Goal: Task Accomplishment & Management: Complete application form

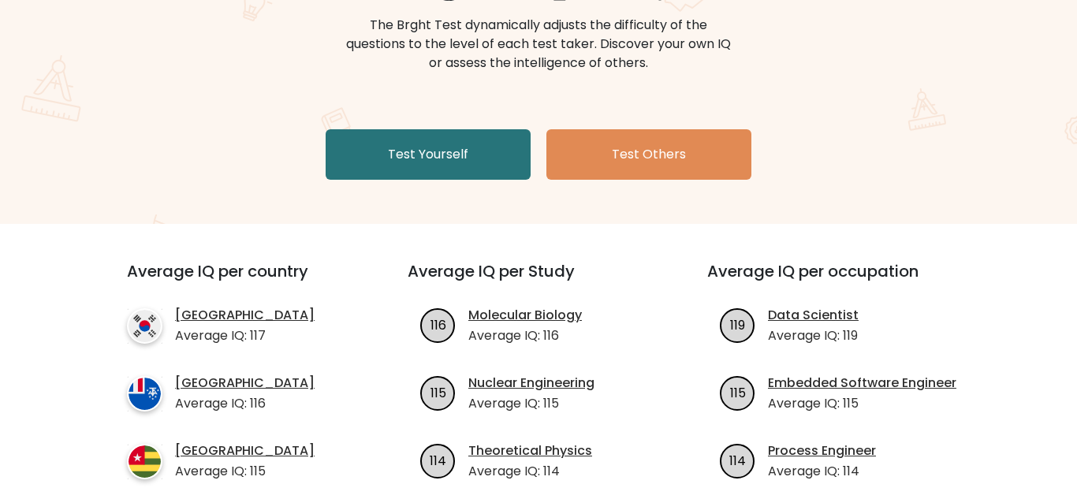
scroll to position [203, 0]
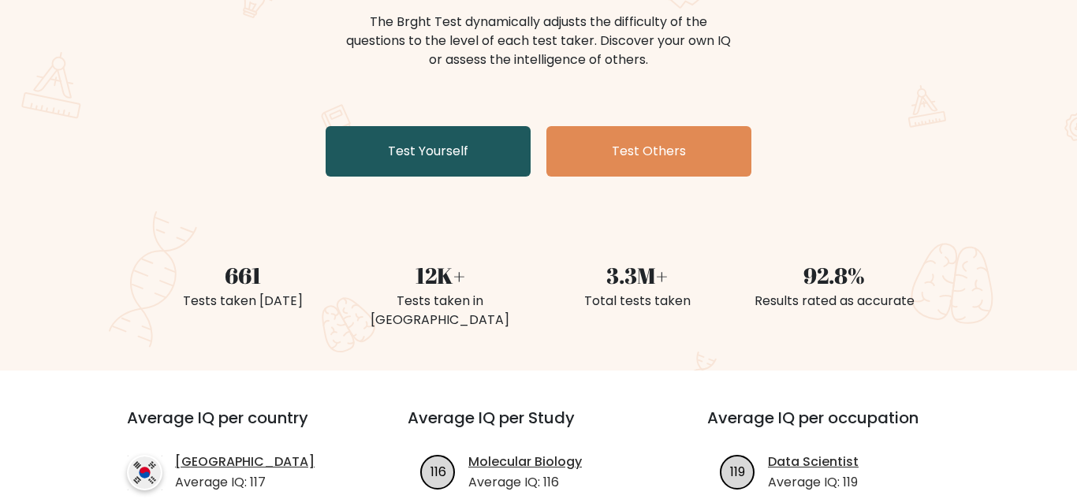
click at [413, 138] on link "Test Yourself" at bounding box center [428, 151] width 205 height 50
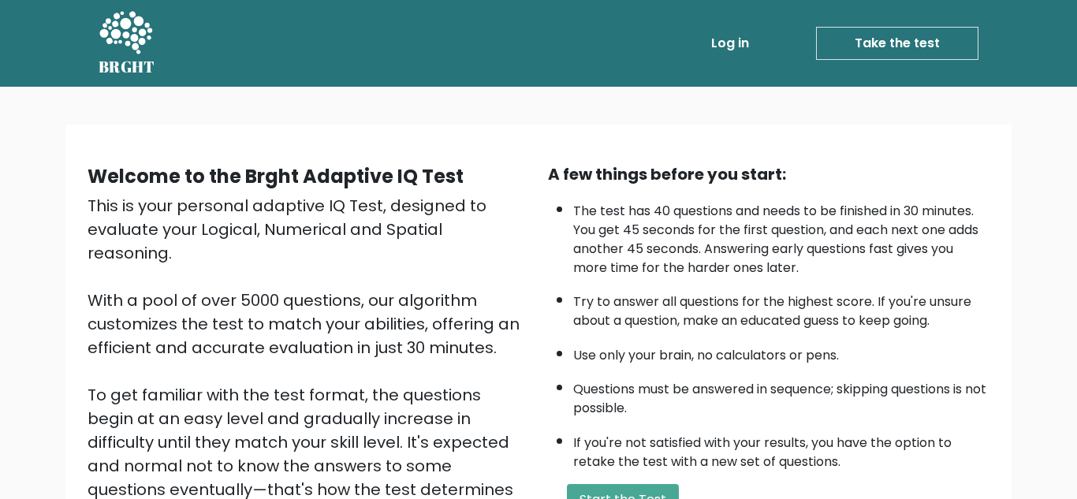
scroll to position [223, 0]
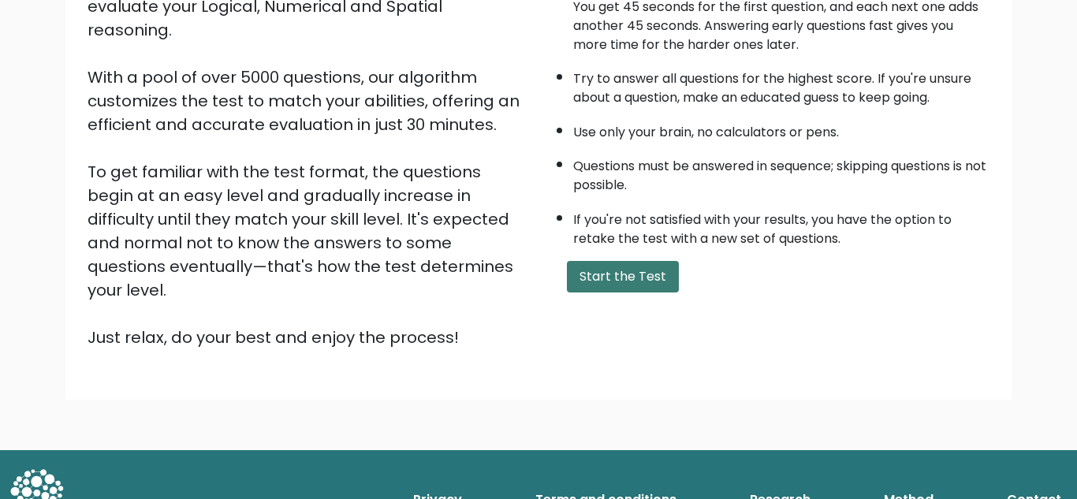
click at [647, 269] on button "Start the Test" at bounding box center [623, 277] width 112 height 32
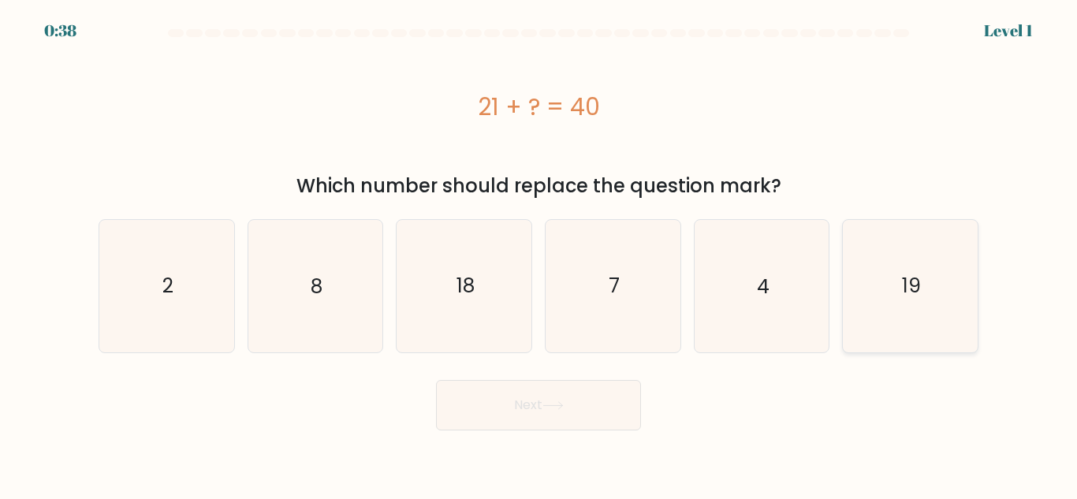
click at [886, 230] on icon "19" at bounding box center [911, 286] width 132 height 132
click at [539, 250] on input "f. 19" at bounding box center [539, 252] width 1 height 4
radio input "true"
click at [607, 420] on button "Next" at bounding box center [538, 405] width 205 height 50
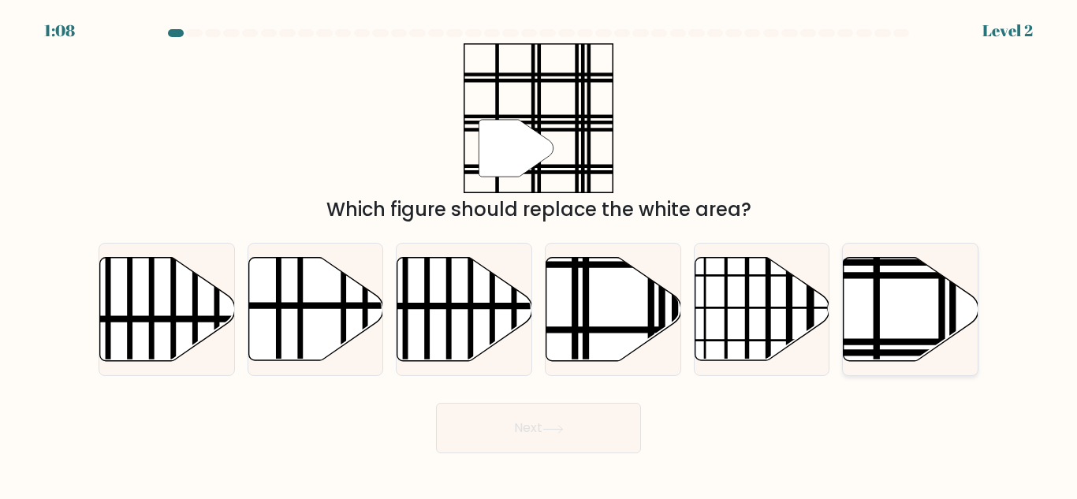
click at [921, 331] on icon at bounding box center [911, 309] width 135 height 103
click at [539, 254] on input "f." at bounding box center [539, 252] width 1 height 4
radio input "true"
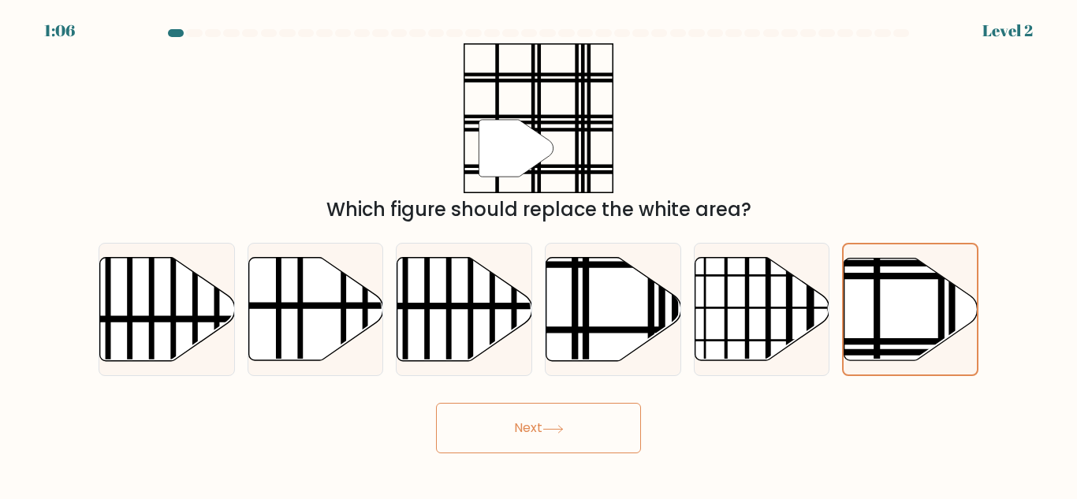
click at [584, 439] on button "Next" at bounding box center [538, 428] width 205 height 50
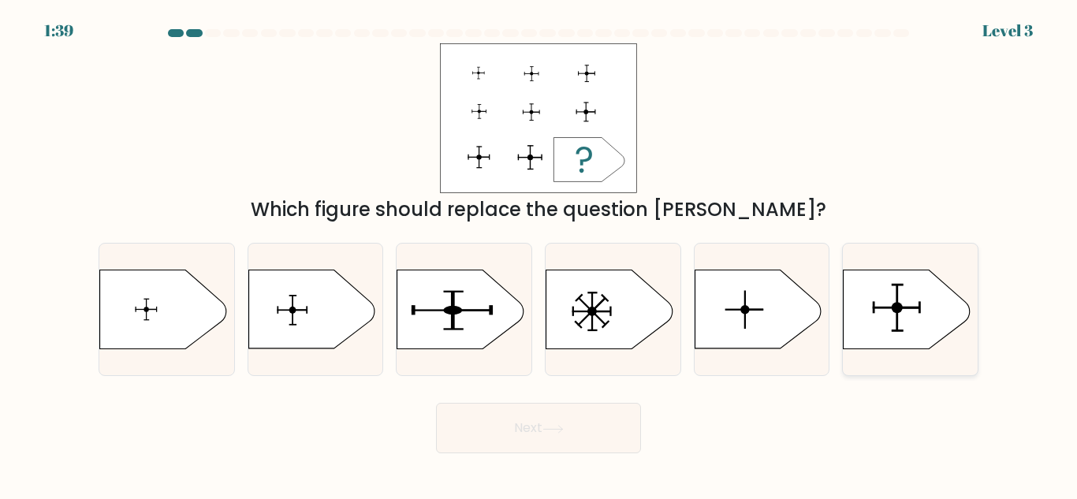
click at [950, 308] on icon at bounding box center [907, 309] width 126 height 79
click at [539, 254] on input "f." at bounding box center [539, 252] width 1 height 4
radio input "true"
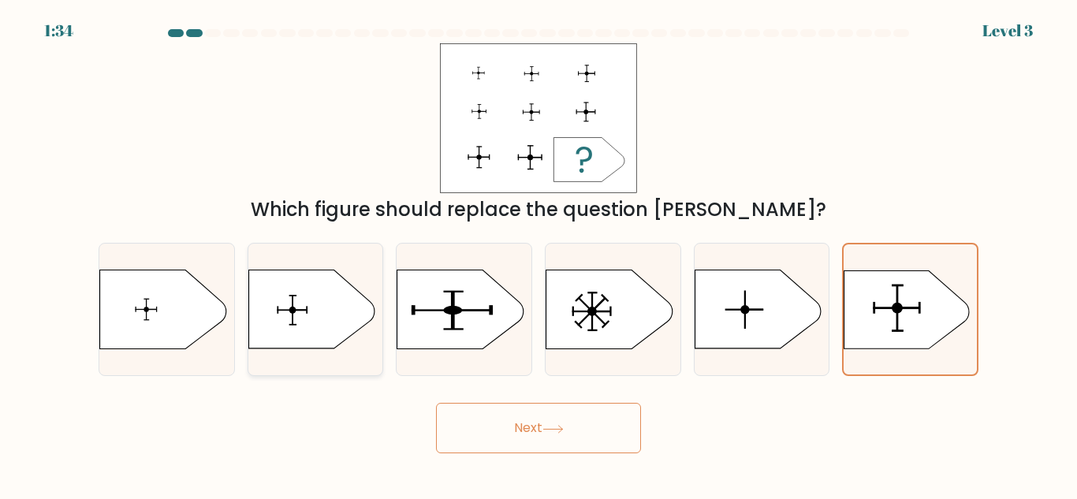
click at [327, 290] on icon at bounding box center [311, 309] width 126 height 79
click at [539, 254] on input "b." at bounding box center [539, 252] width 1 height 4
radio input "true"
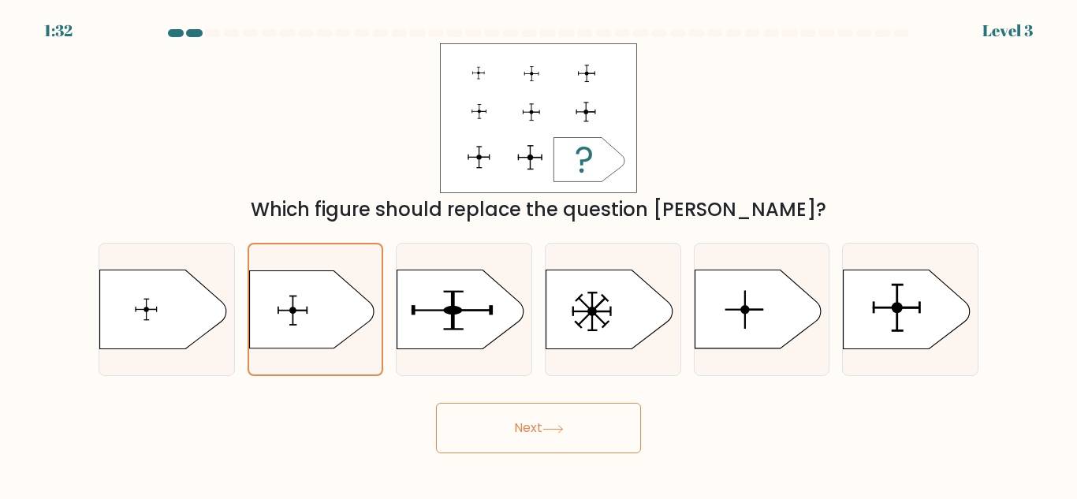
click at [540, 441] on button "Next" at bounding box center [538, 428] width 205 height 50
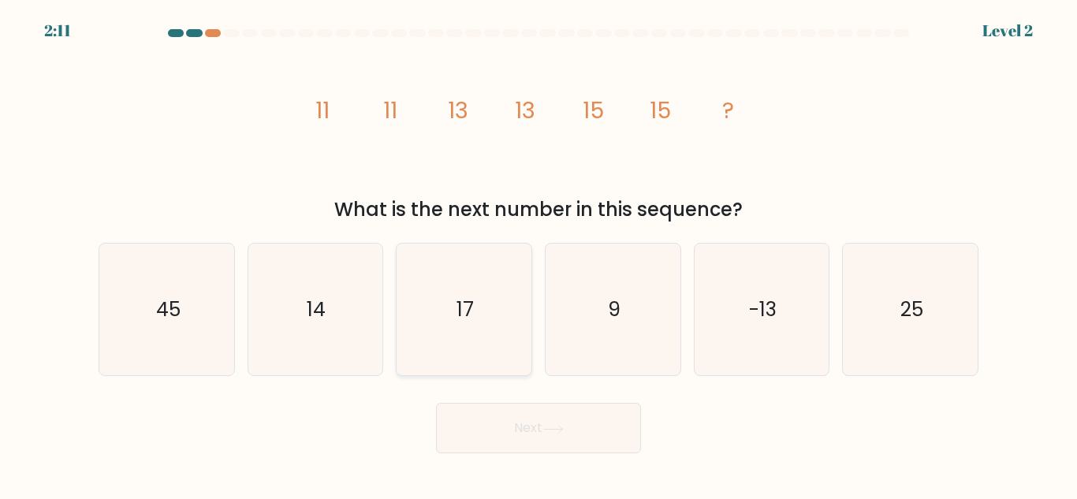
click at [493, 296] on icon "17" at bounding box center [464, 310] width 132 height 132
click at [539, 254] on input "c. 17" at bounding box center [539, 252] width 1 height 4
radio input "true"
click at [568, 431] on button "Next" at bounding box center [538, 428] width 205 height 50
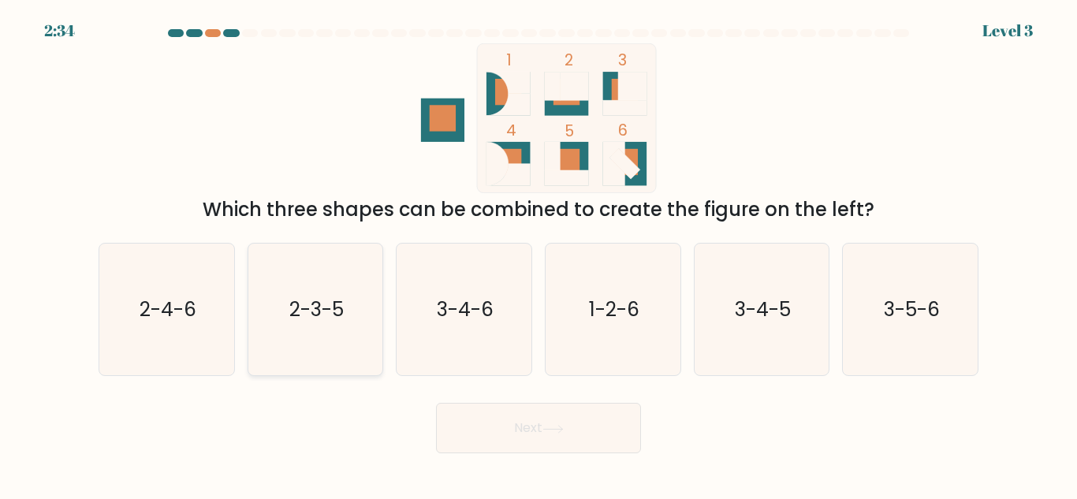
click at [347, 306] on icon "2-3-5" at bounding box center [315, 310] width 132 height 132
click at [539, 254] on input "b. 2-3-5" at bounding box center [539, 252] width 1 height 4
radio input "true"
click at [579, 444] on button "Next" at bounding box center [538, 428] width 205 height 50
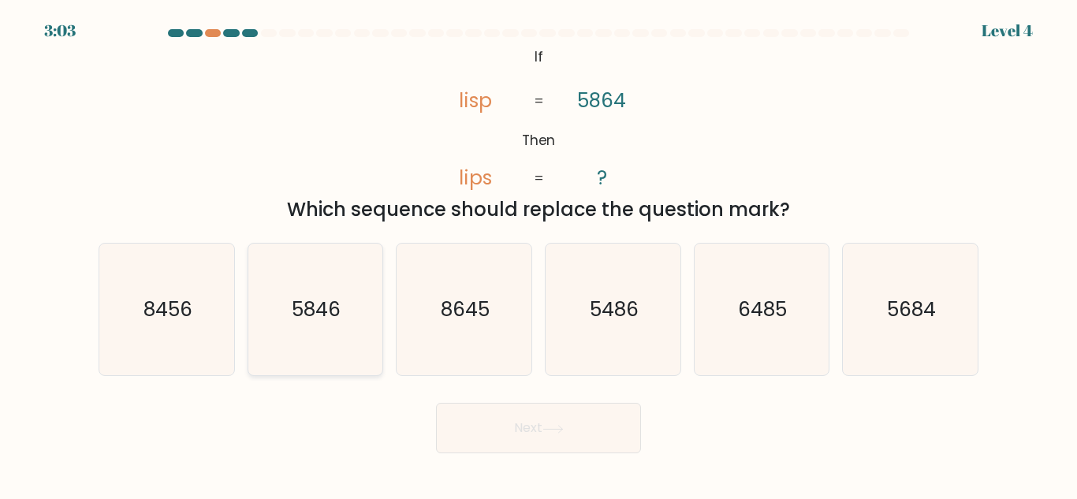
click at [308, 361] on icon "5846" at bounding box center [315, 310] width 132 height 132
click at [539, 254] on input "b. 5846" at bounding box center [539, 252] width 1 height 4
radio input "true"
click at [548, 441] on button "Next" at bounding box center [538, 428] width 205 height 50
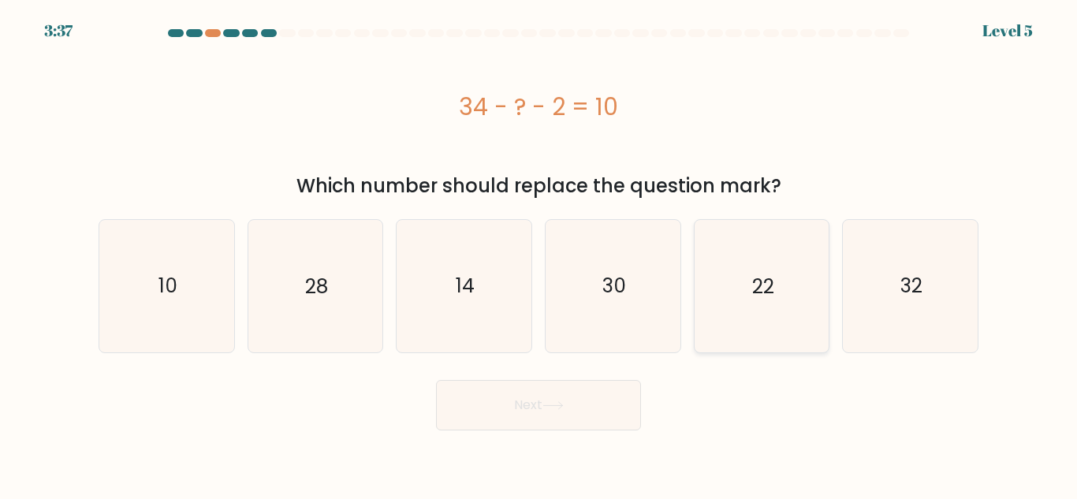
click at [726, 274] on icon "22" at bounding box center [762, 286] width 132 height 132
click at [539, 254] on input "e. 22" at bounding box center [539, 252] width 1 height 4
radio input "true"
click at [610, 430] on body "3:36 Level 5 a." at bounding box center [538, 249] width 1077 height 499
click at [593, 412] on button "Next" at bounding box center [538, 405] width 205 height 50
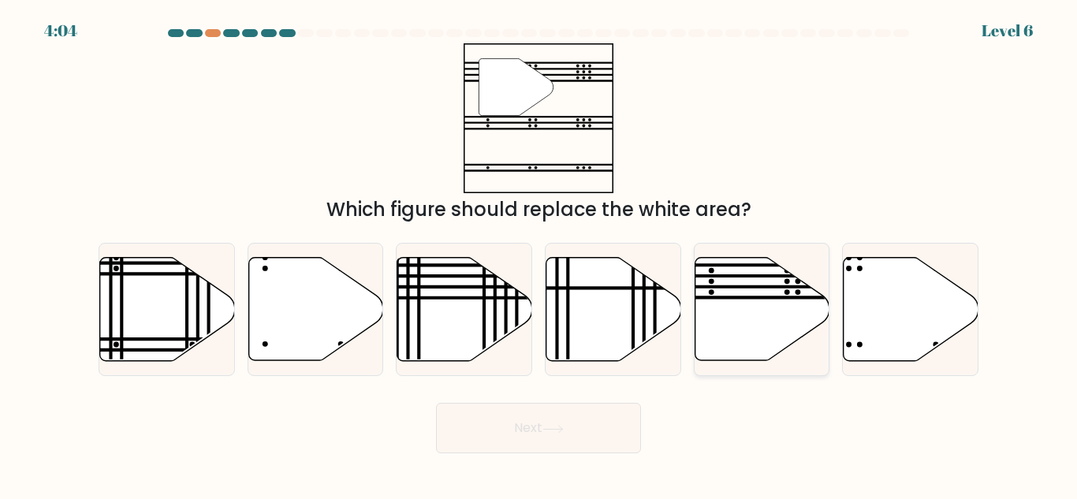
click at [776, 281] on icon at bounding box center [762, 309] width 135 height 103
click at [539, 254] on input "e." at bounding box center [539, 252] width 1 height 4
radio input "true"
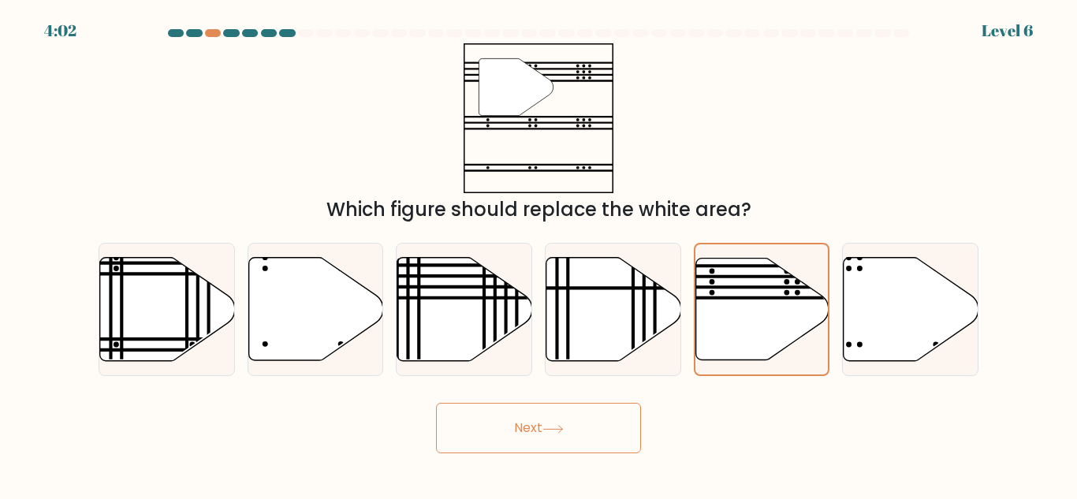
click at [596, 442] on button "Next" at bounding box center [538, 428] width 205 height 50
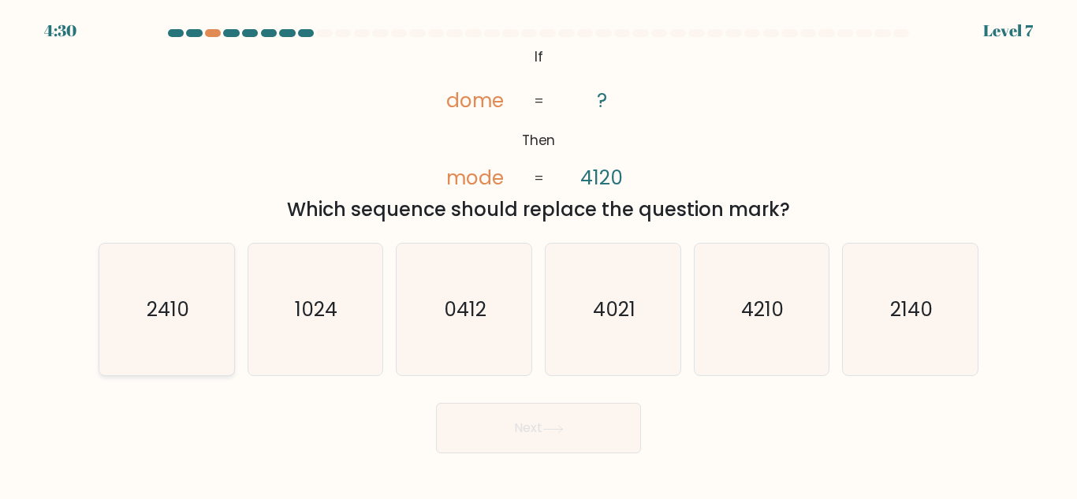
click at [192, 322] on icon "2410" at bounding box center [167, 310] width 132 height 132
click at [539, 254] on input "a. 2410" at bounding box center [539, 252] width 1 height 4
radio input "true"
click at [580, 438] on button "Next" at bounding box center [538, 428] width 205 height 50
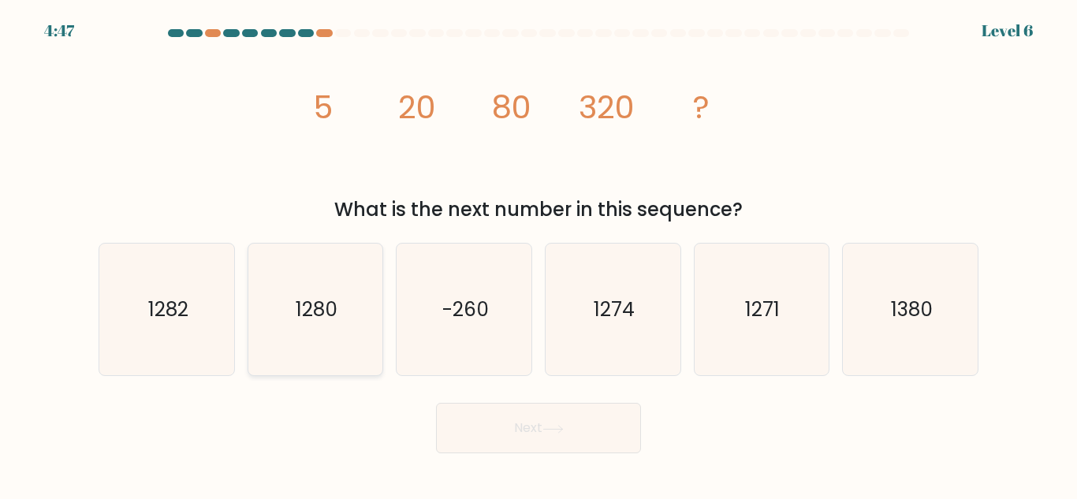
click at [314, 263] on icon "1280" at bounding box center [315, 310] width 132 height 132
click at [539, 254] on input "b. 1280" at bounding box center [539, 252] width 1 height 4
radio input "true"
click at [494, 427] on button "Next" at bounding box center [538, 428] width 205 height 50
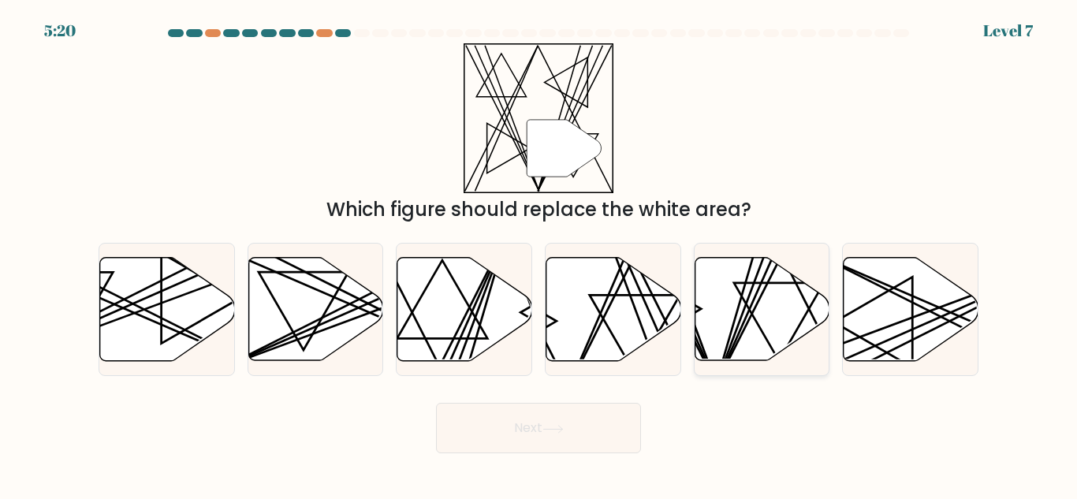
click at [752, 321] on icon at bounding box center [762, 309] width 135 height 103
click at [539, 254] on input "e." at bounding box center [539, 252] width 1 height 4
radio input "true"
click at [561, 418] on button "Next" at bounding box center [538, 428] width 205 height 50
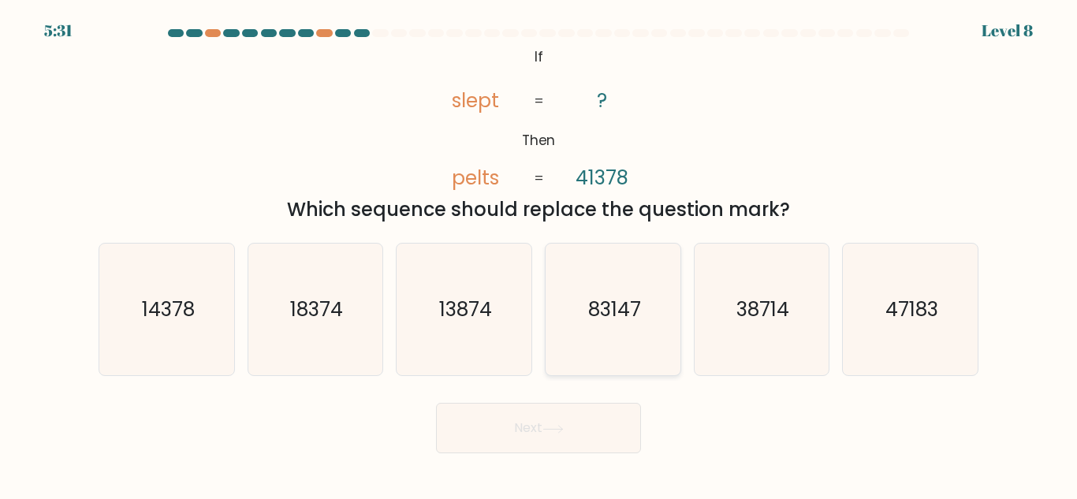
click at [635, 293] on icon "83147" at bounding box center [613, 310] width 132 height 132
click at [539, 254] on input "d. 83147" at bounding box center [539, 252] width 1 height 4
radio input "true"
click at [562, 431] on icon at bounding box center [553, 429] width 21 height 9
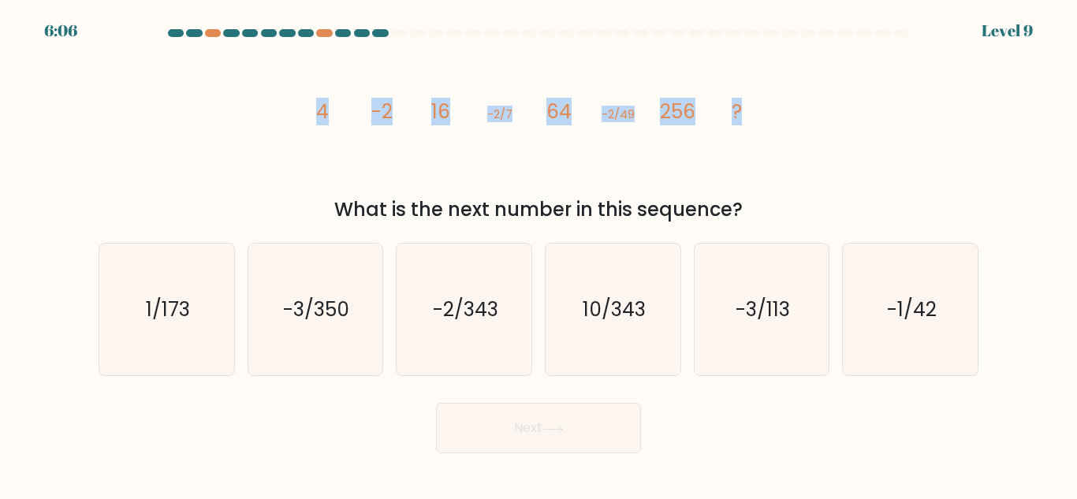
drag, startPoint x: 322, startPoint y: 117, endPoint x: 747, endPoint y: 114, distance: 425.1
click at [747, 114] on icon "image/svg+xml 4 -2 16 -2/7 64 -2/49 256 ?" at bounding box center [538, 118] width 473 height 150
copy g "4 -2 16 -2/7 64 -2/49 256 ?"
click at [328, 169] on icon "image/svg+xml 4 -2 16 -2/7 64 -2/49 256 ?" at bounding box center [538, 118] width 473 height 150
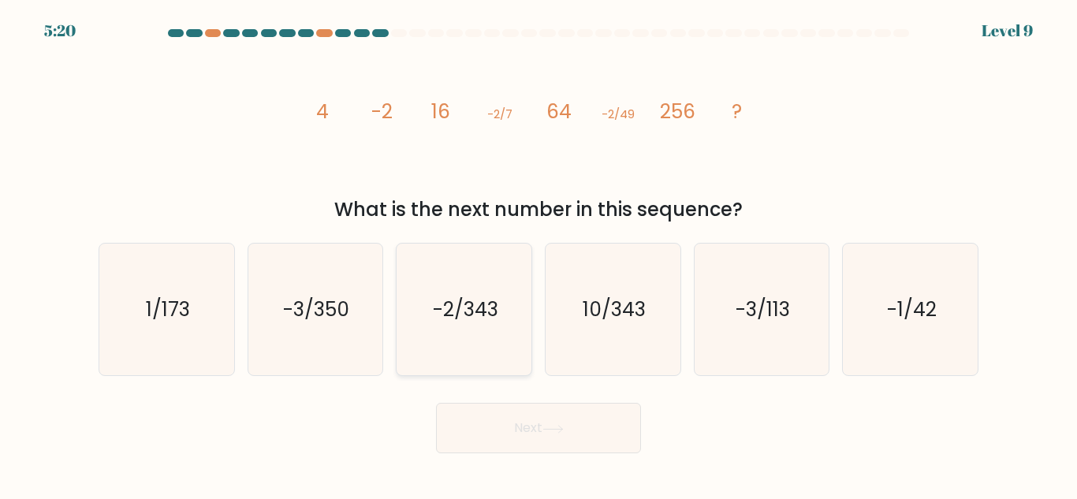
click at [510, 329] on icon "-2/343" at bounding box center [464, 310] width 132 height 132
click at [539, 254] on input "c. -2/343" at bounding box center [539, 252] width 1 height 4
radio input "true"
click at [538, 438] on button "Next" at bounding box center [538, 428] width 205 height 50
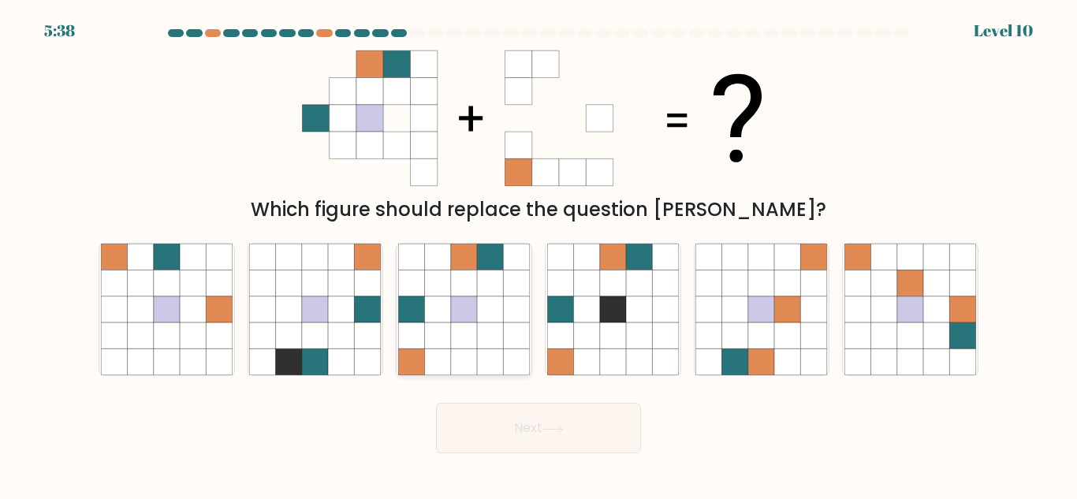
click at [424, 354] on icon at bounding box center [411, 362] width 26 height 26
click at [539, 254] on input "c." at bounding box center [539, 252] width 1 height 4
radio input "true"
click at [591, 416] on button "Next" at bounding box center [538, 428] width 205 height 50
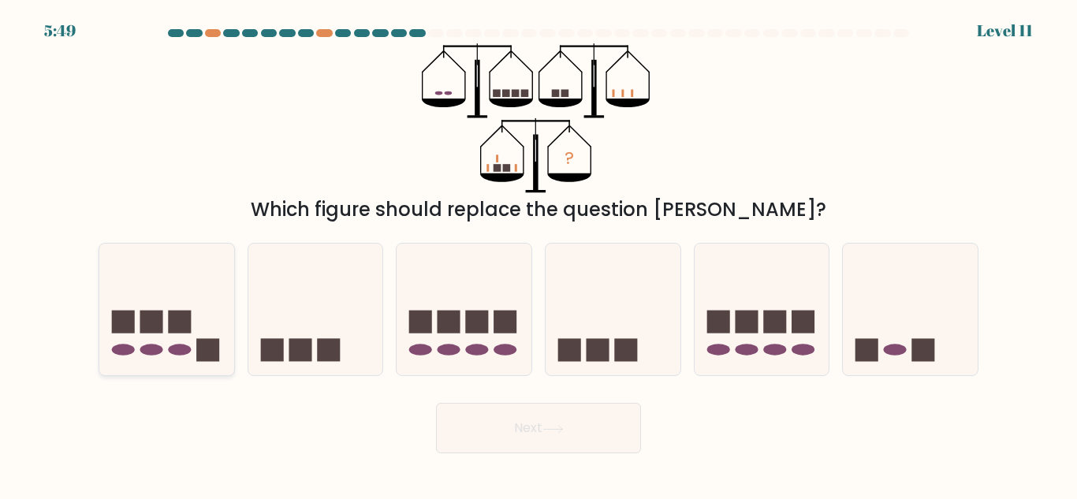
click at [207, 296] on icon at bounding box center [166, 309] width 135 height 111
click at [539, 254] on input "a." at bounding box center [539, 252] width 1 height 4
radio input "true"
click at [537, 440] on button "Next" at bounding box center [538, 428] width 205 height 50
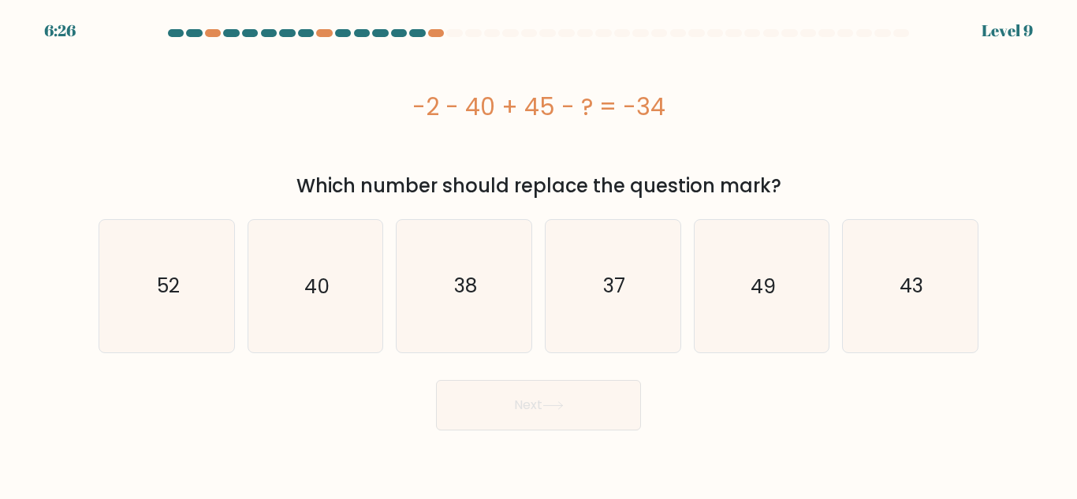
drag, startPoint x: 416, startPoint y: 106, endPoint x: 824, endPoint y: 109, distance: 407.7
click at [824, 109] on div "-2 - 40 + 45 - ? = -34" at bounding box center [539, 106] width 880 height 35
click at [427, 163] on div "-2 - 40 + 45 - ? = -34" at bounding box center [539, 106] width 880 height 126
click at [795, 304] on icon "49" at bounding box center [762, 286] width 132 height 132
click at [539, 254] on input "e. 49" at bounding box center [539, 252] width 1 height 4
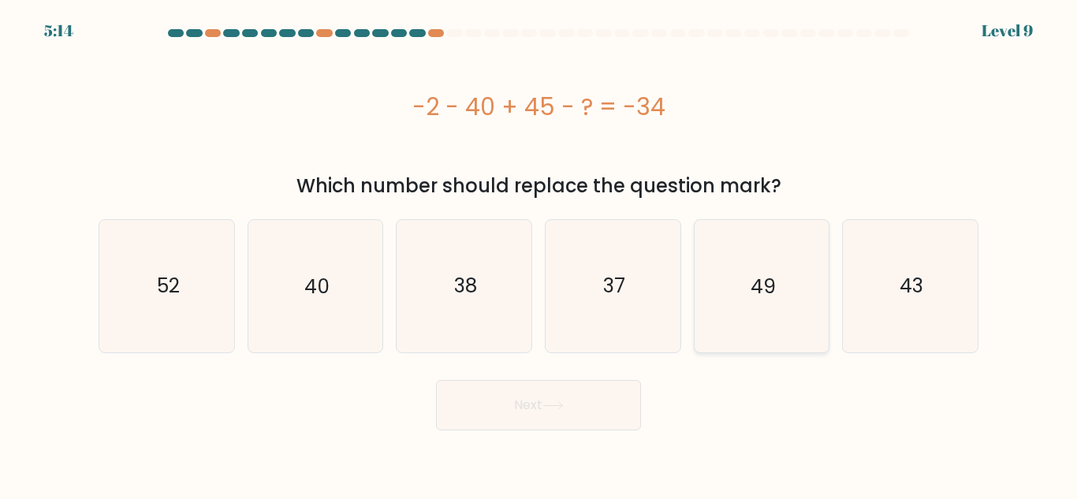
radio input "true"
click at [580, 428] on button "Next" at bounding box center [538, 405] width 205 height 50
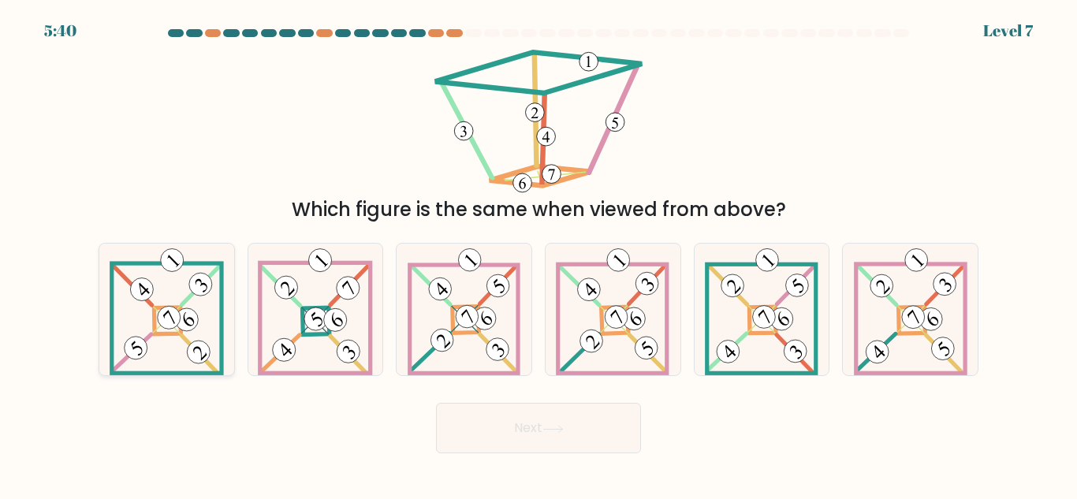
click at [206, 304] on icon at bounding box center [167, 310] width 114 height 132
click at [539, 254] on input "a." at bounding box center [539, 252] width 1 height 4
radio input "true"
click at [460, 415] on button "Next" at bounding box center [538, 428] width 205 height 50
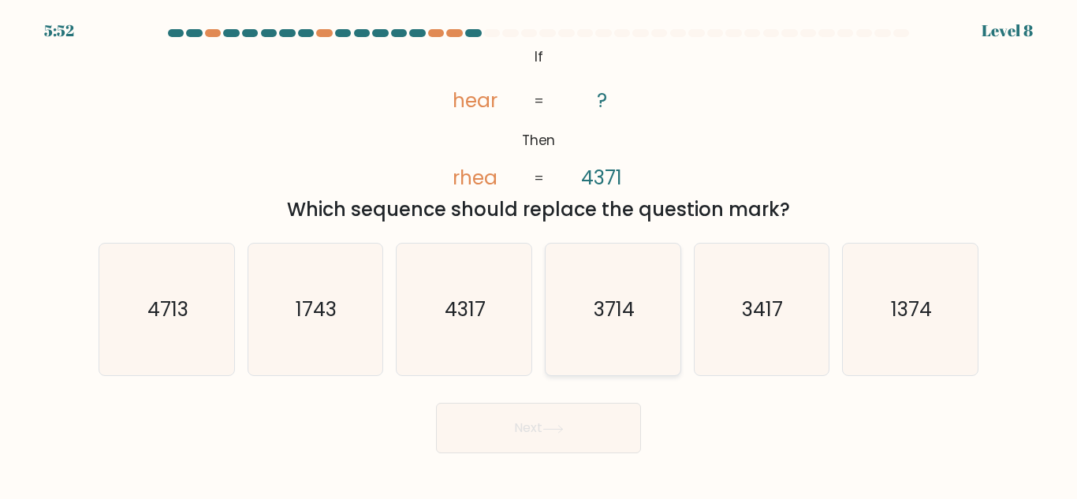
click at [589, 289] on icon "3714" at bounding box center [613, 310] width 132 height 132
click at [539, 254] on input "d. 3714" at bounding box center [539, 252] width 1 height 4
radio input "true"
click at [602, 436] on button "Next" at bounding box center [538, 428] width 205 height 50
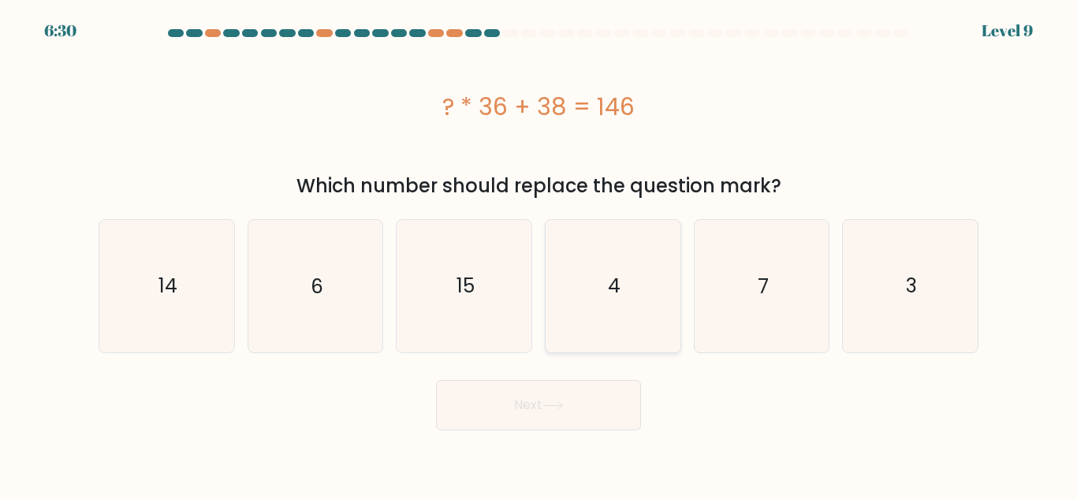
click at [671, 271] on icon "4" at bounding box center [613, 286] width 132 height 132
click at [539, 254] on input "d. 4" at bounding box center [539, 252] width 1 height 4
radio input "true"
click at [577, 391] on button "Next" at bounding box center [538, 405] width 205 height 50
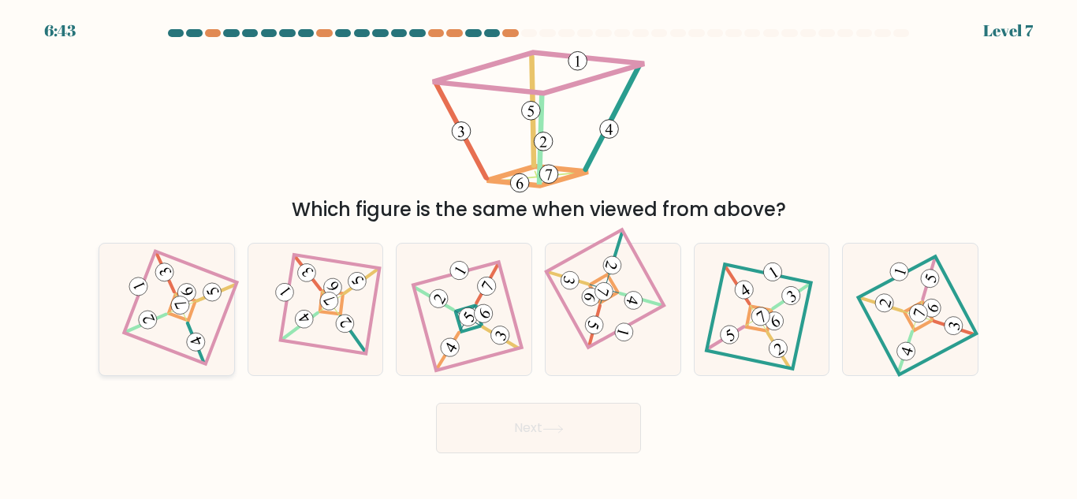
click at [116, 287] on div at bounding box center [167, 309] width 136 height 133
click at [539, 254] on input "a." at bounding box center [539, 252] width 1 height 4
radio input "true"
click at [498, 423] on button "Next" at bounding box center [538, 428] width 205 height 50
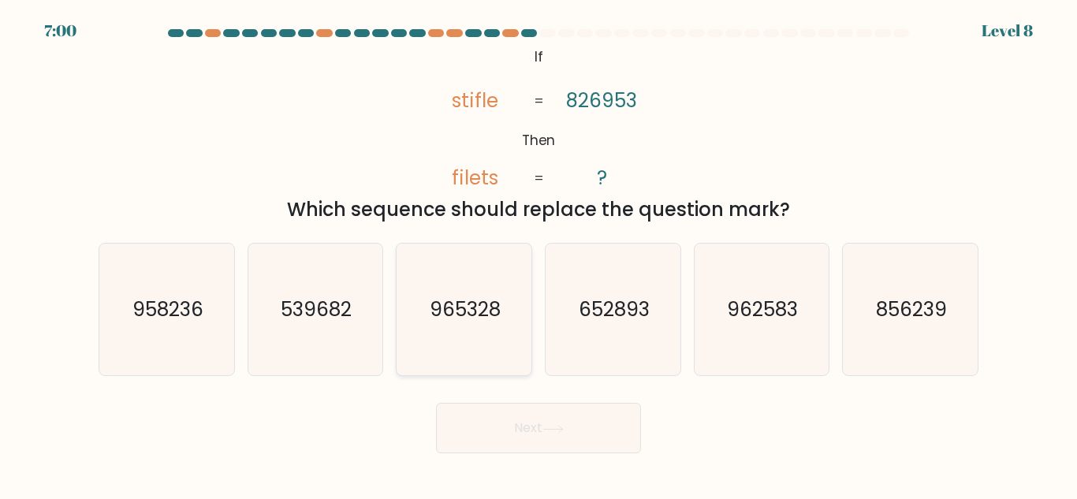
click at [497, 323] on text "965328" at bounding box center [465, 310] width 71 height 28
click at [539, 254] on input "c. 965328" at bounding box center [539, 252] width 1 height 4
radio input "true"
click at [565, 442] on button "Next" at bounding box center [538, 428] width 205 height 50
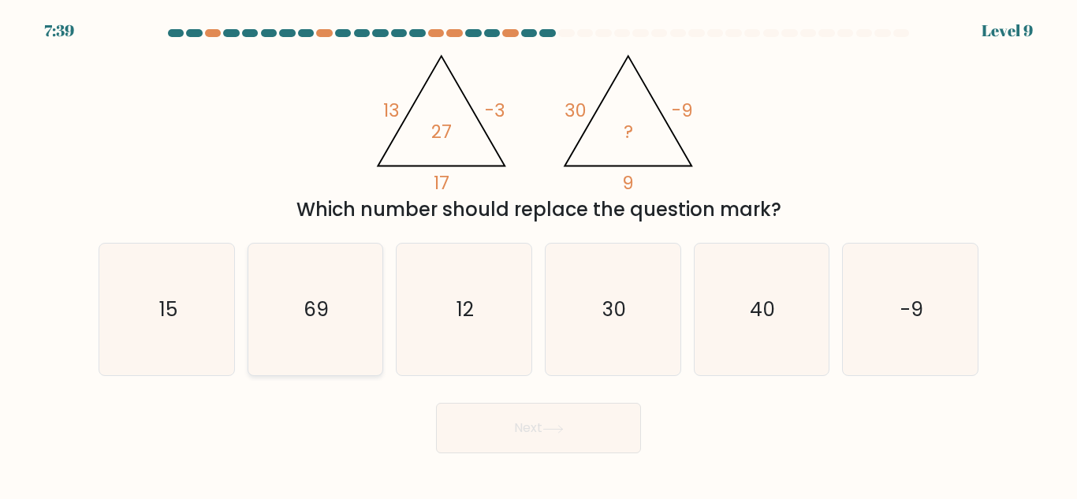
click at [355, 292] on icon "69" at bounding box center [315, 310] width 132 height 132
click at [539, 254] on input "b. 69" at bounding box center [539, 252] width 1 height 4
radio input "true"
click at [504, 442] on button "Next" at bounding box center [538, 428] width 205 height 50
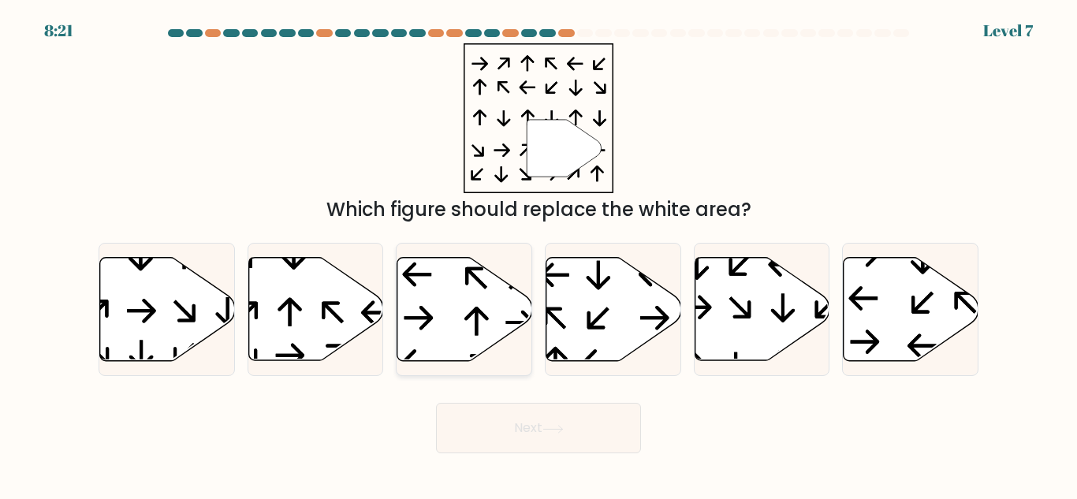
click at [481, 342] on icon at bounding box center [464, 309] width 135 height 103
click at [539, 254] on input "c." at bounding box center [539, 252] width 1 height 4
radio input "true"
click at [524, 421] on button "Next" at bounding box center [538, 428] width 205 height 50
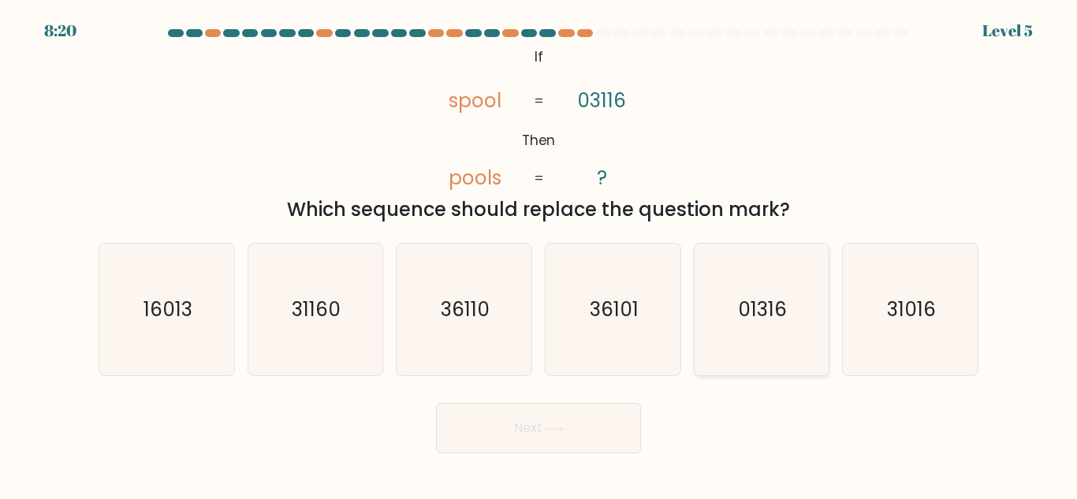
click at [799, 315] on icon "01316" at bounding box center [762, 310] width 132 height 132
click at [539, 254] on input "e. 01316" at bounding box center [539, 252] width 1 height 4
radio input "true"
click at [584, 435] on button "Next" at bounding box center [538, 428] width 205 height 50
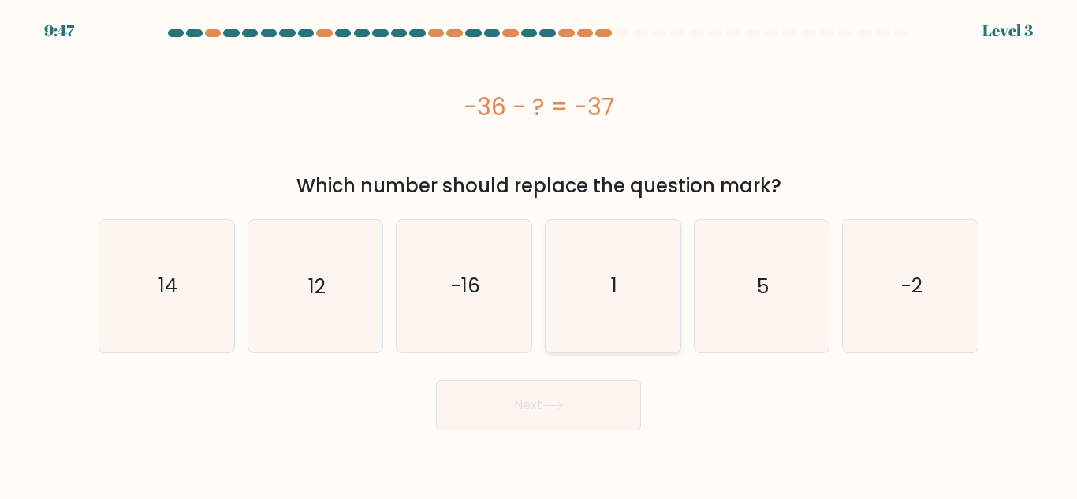
click at [598, 330] on icon "1" at bounding box center [613, 286] width 132 height 132
click at [539, 254] on input "d. 1" at bounding box center [539, 252] width 1 height 4
radio input "true"
click at [606, 410] on button "Next" at bounding box center [538, 405] width 205 height 50
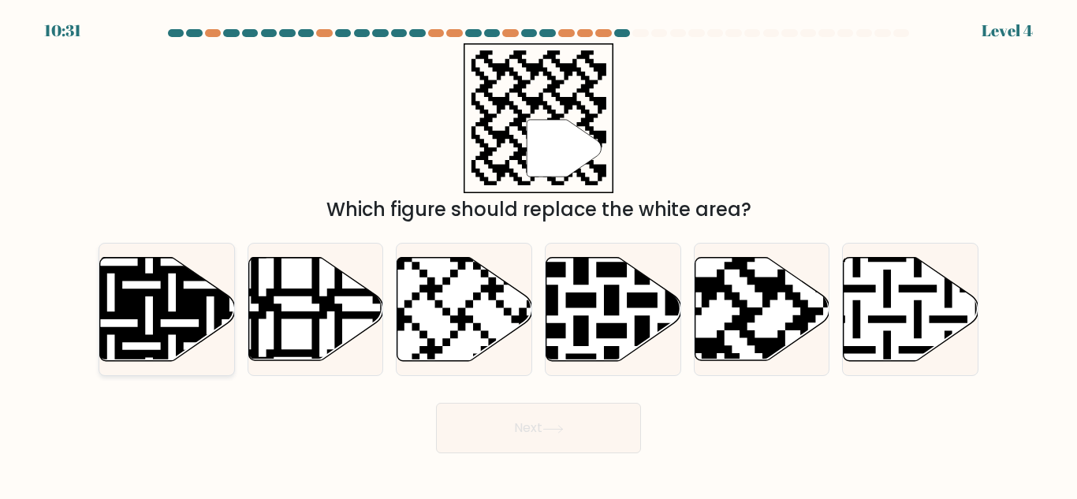
click at [218, 305] on icon at bounding box center [206, 365] width 244 height 244
click at [539, 254] on input "a." at bounding box center [539, 252] width 1 height 4
radio input "true"
click at [571, 436] on button "Next" at bounding box center [538, 428] width 205 height 50
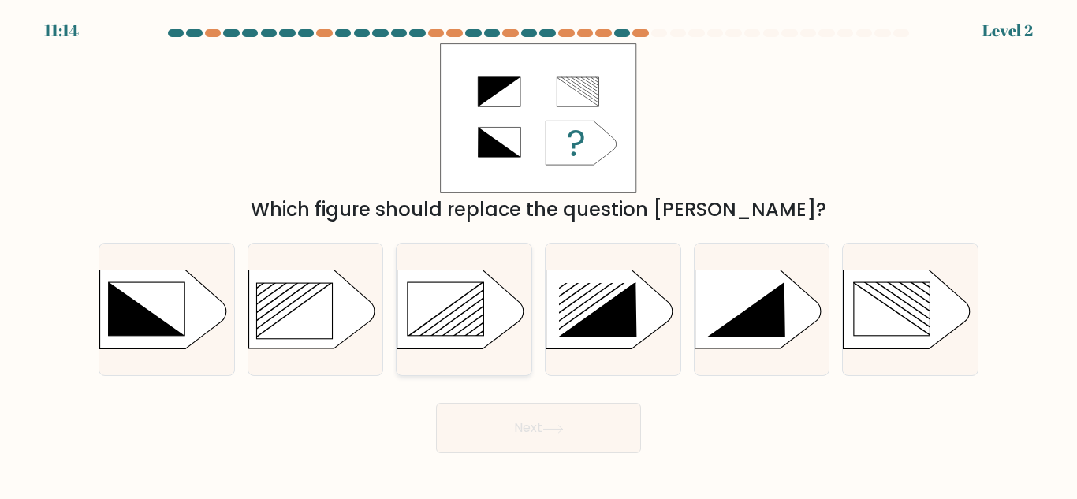
click at [499, 336] on icon at bounding box center [460, 309] width 126 height 79
click at [539, 254] on input "c." at bounding box center [539, 252] width 1 height 4
radio input "true"
click at [551, 416] on button "Next" at bounding box center [538, 428] width 205 height 50
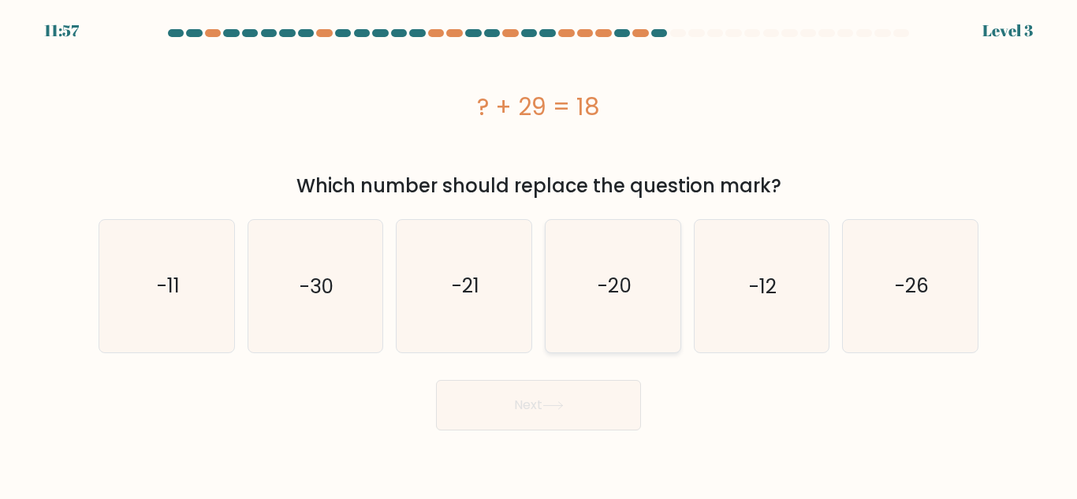
click at [614, 267] on icon "-20" at bounding box center [613, 286] width 132 height 132
click at [539, 254] on input "d. -20" at bounding box center [539, 252] width 1 height 4
radio input "true"
click at [589, 432] on body "11:57 Level 3" at bounding box center [538, 249] width 1077 height 499
click at [581, 408] on button "Next" at bounding box center [538, 405] width 205 height 50
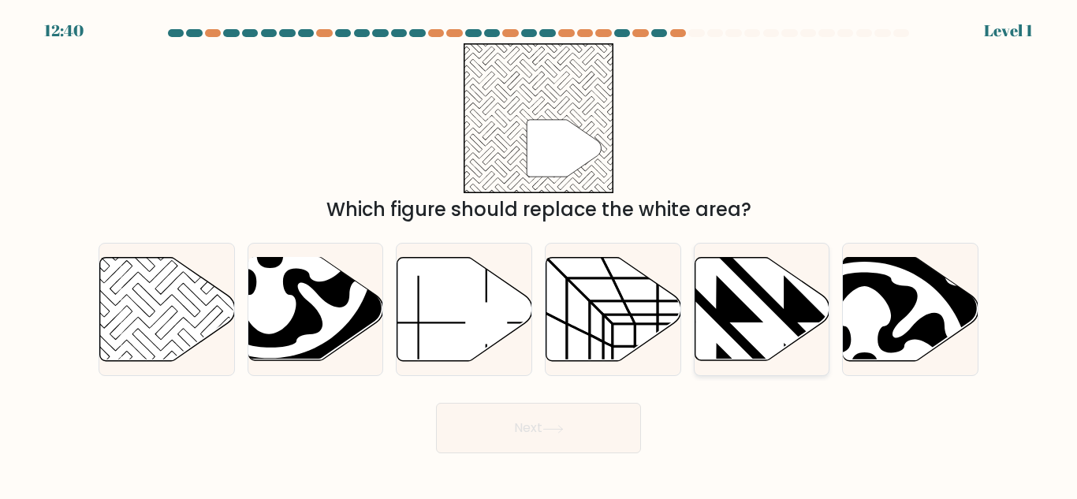
click at [742, 294] on icon at bounding box center [762, 309] width 135 height 103
click at [539, 254] on input "e." at bounding box center [539, 252] width 1 height 4
radio input "true"
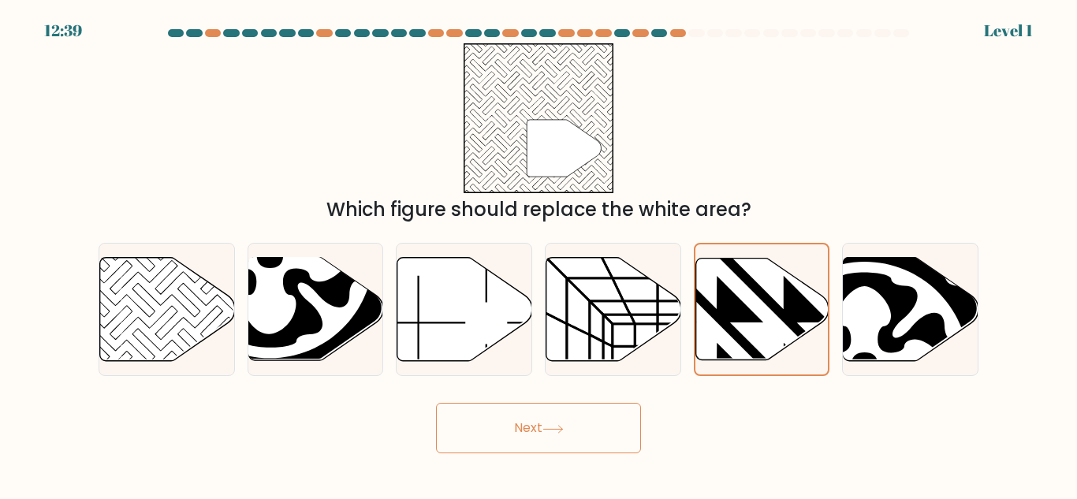
click at [568, 437] on button "Next" at bounding box center [538, 428] width 205 height 50
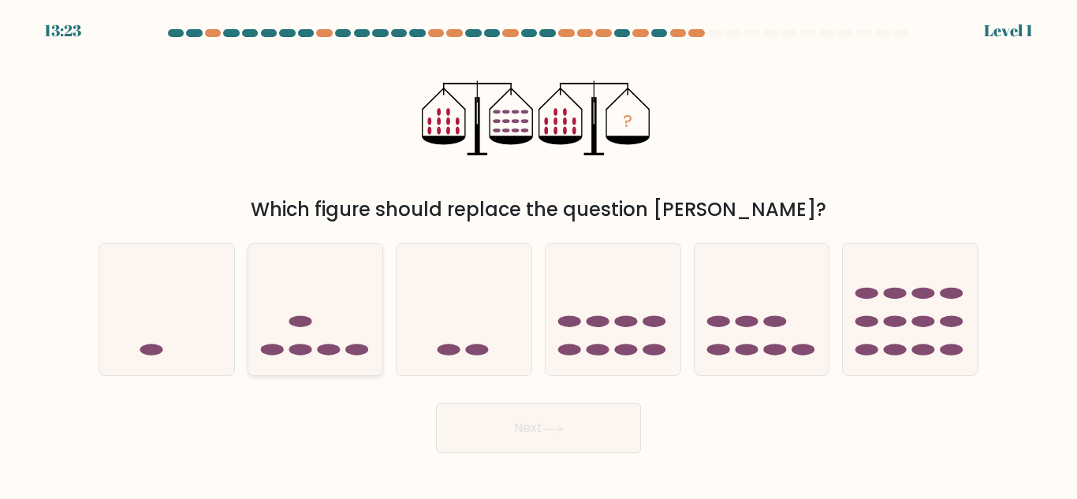
click at [322, 363] on icon at bounding box center [315, 309] width 135 height 111
click at [539, 254] on input "b." at bounding box center [539, 252] width 1 height 4
radio input "true"
click at [472, 415] on button "Next" at bounding box center [538, 428] width 205 height 50
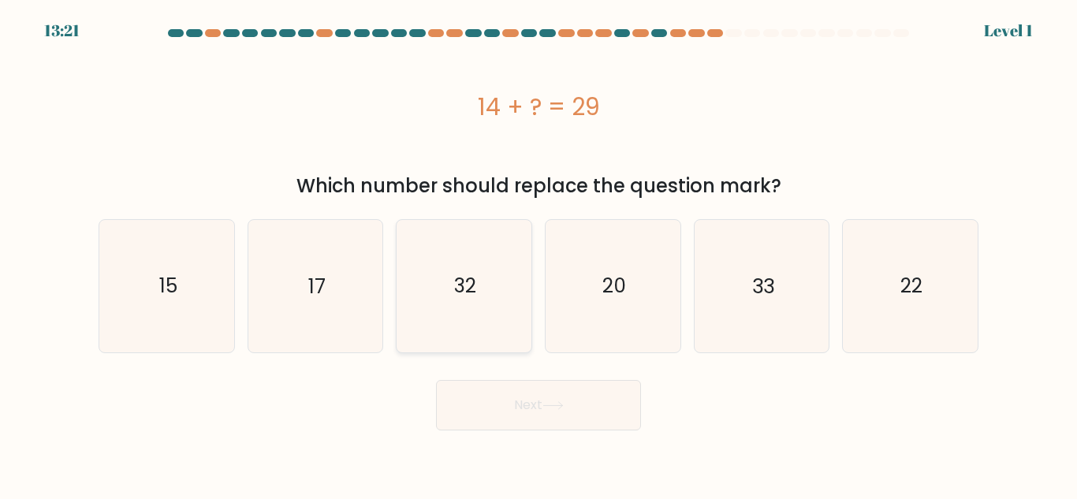
click at [476, 314] on icon "32" at bounding box center [464, 286] width 132 height 132
click at [539, 254] on input "c. 32" at bounding box center [539, 252] width 1 height 4
radio input "true"
click at [509, 415] on button "Next" at bounding box center [538, 405] width 205 height 50
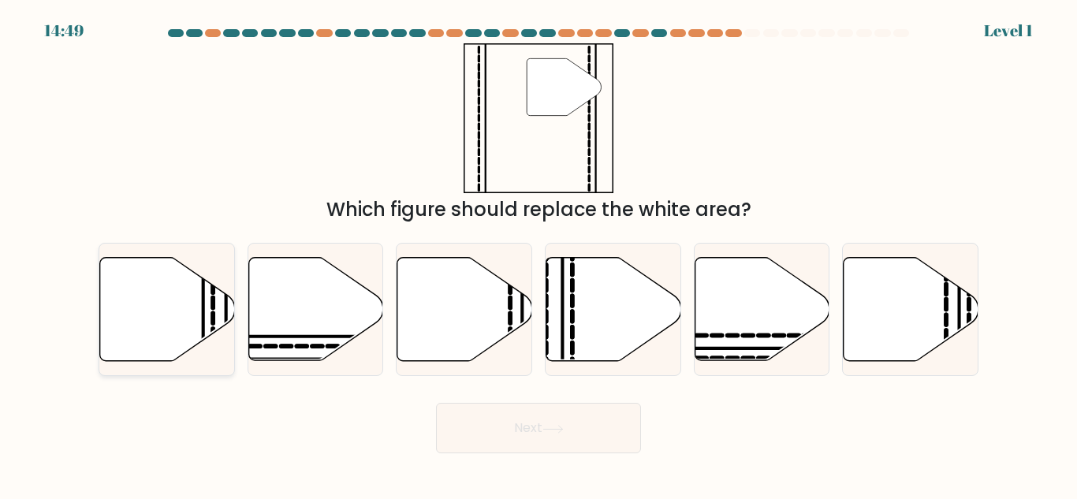
click at [172, 292] on icon at bounding box center [167, 309] width 135 height 103
click at [539, 254] on input "a." at bounding box center [539, 252] width 1 height 4
radio input "true"
click at [494, 405] on button "Next" at bounding box center [538, 428] width 205 height 50
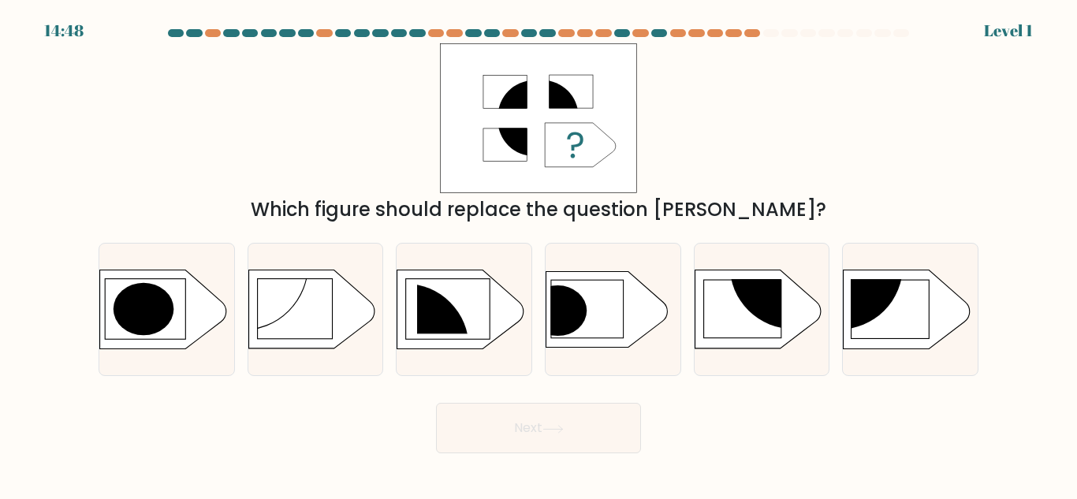
click at [493, 413] on button "Next" at bounding box center [538, 428] width 205 height 50
click at [584, 334] on icon at bounding box center [606, 310] width 121 height 76
click at [539, 254] on input "d." at bounding box center [539, 252] width 1 height 4
radio input "true"
click at [519, 448] on button "Next" at bounding box center [538, 428] width 205 height 50
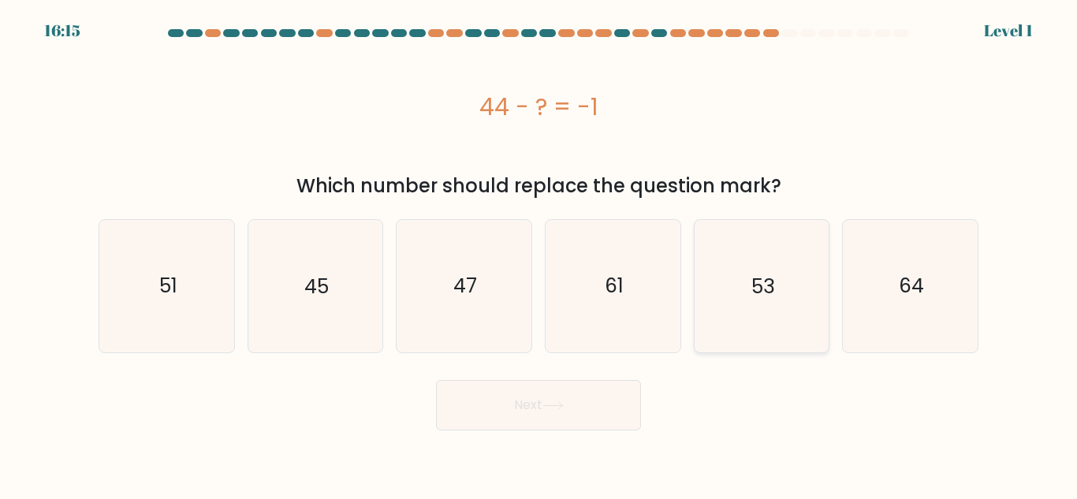
click at [722, 330] on icon "53" at bounding box center [762, 286] width 132 height 132
click at [539, 254] on input "e. 53" at bounding box center [539, 252] width 1 height 4
radio input "true"
click at [591, 406] on button "Next" at bounding box center [538, 405] width 205 height 50
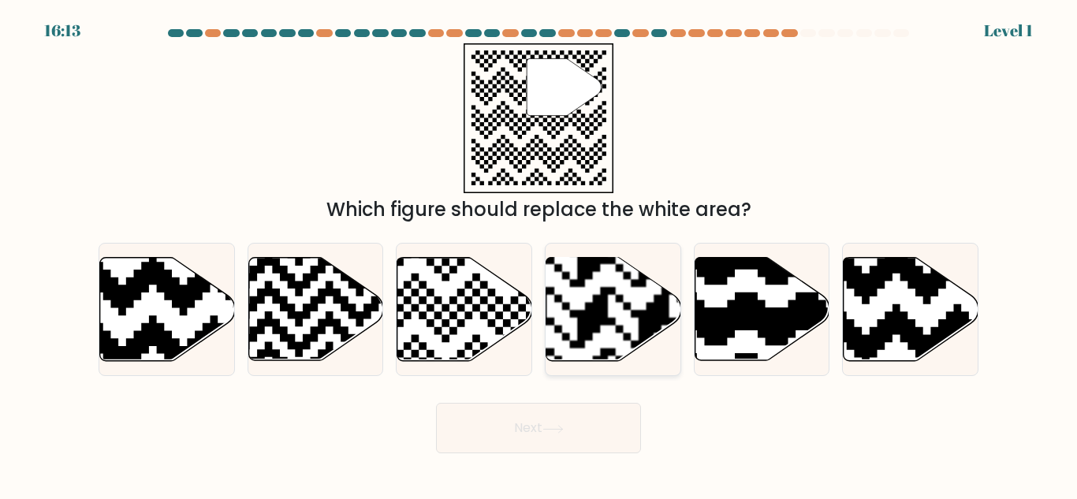
click at [606, 323] on rect at bounding box center [654, 257] width 244 height 244
click at [539, 254] on input "d." at bounding box center [539, 252] width 1 height 4
radio input "true"
click at [580, 434] on button "Next" at bounding box center [538, 428] width 205 height 50
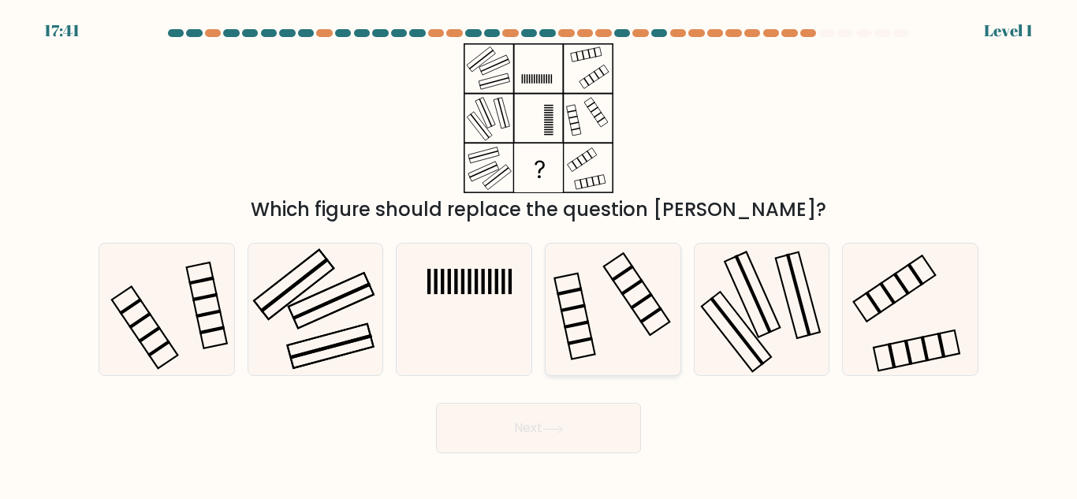
click at [602, 326] on icon at bounding box center [613, 310] width 132 height 132
click at [539, 254] on input "d." at bounding box center [539, 252] width 1 height 4
radio input "true"
click at [592, 423] on button "Next" at bounding box center [538, 428] width 205 height 50
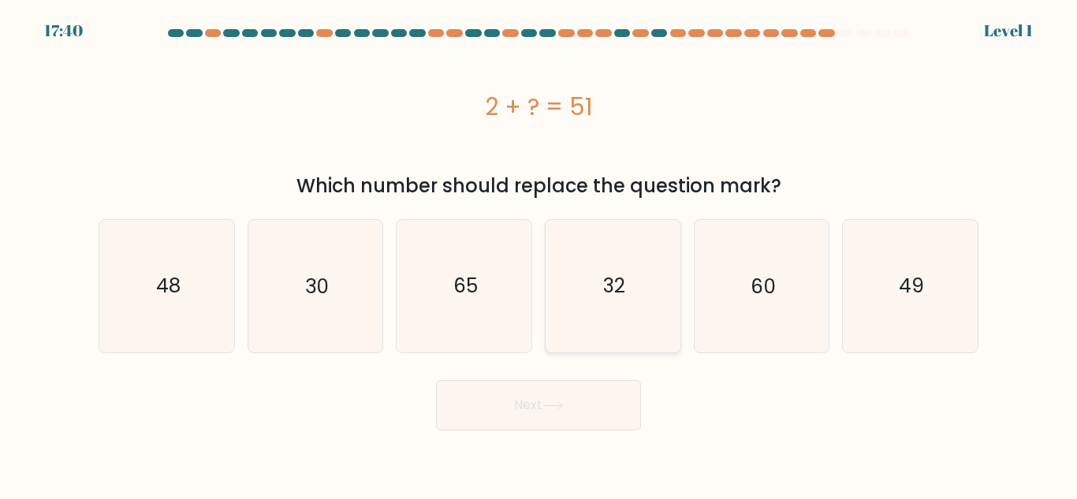
click at [603, 323] on icon "32" at bounding box center [613, 286] width 132 height 132
click at [539, 254] on input "d. 32" at bounding box center [539, 252] width 1 height 4
radio input "true"
click at [586, 401] on button "Next" at bounding box center [538, 405] width 205 height 50
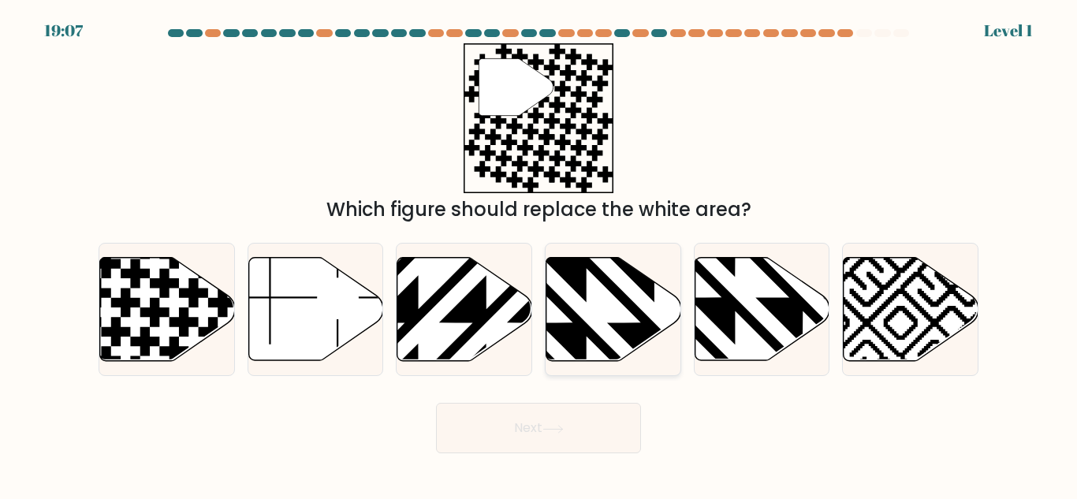
click at [602, 324] on icon at bounding box center [613, 309] width 135 height 103
click at [539, 254] on input "d." at bounding box center [539, 252] width 1 height 4
radio input "true"
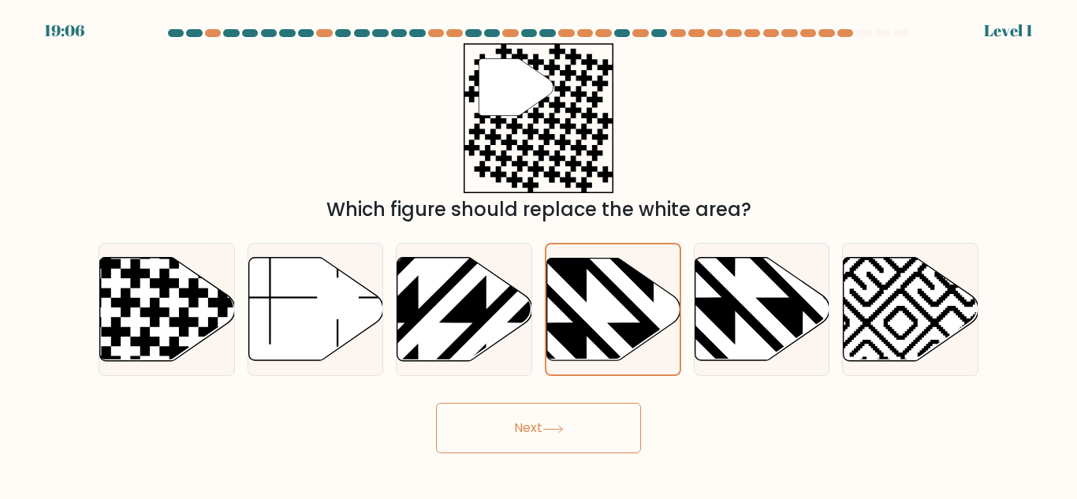
click at [600, 427] on button "Next" at bounding box center [538, 428] width 205 height 50
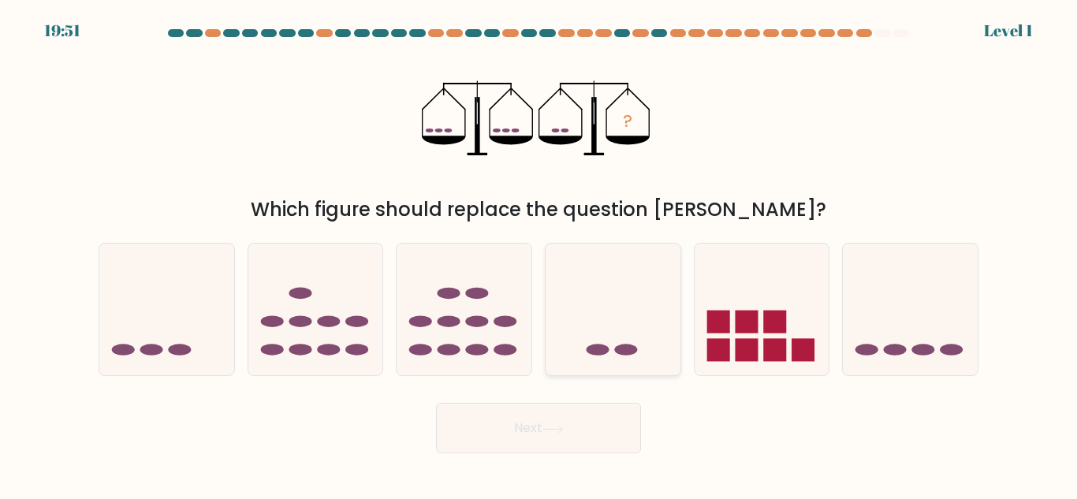
click at [616, 341] on icon at bounding box center [613, 309] width 135 height 111
click at [539, 254] on input "d." at bounding box center [539, 252] width 1 height 4
radio input "true"
click at [596, 414] on button "Next" at bounding box center [538, 428] width 205 height 50
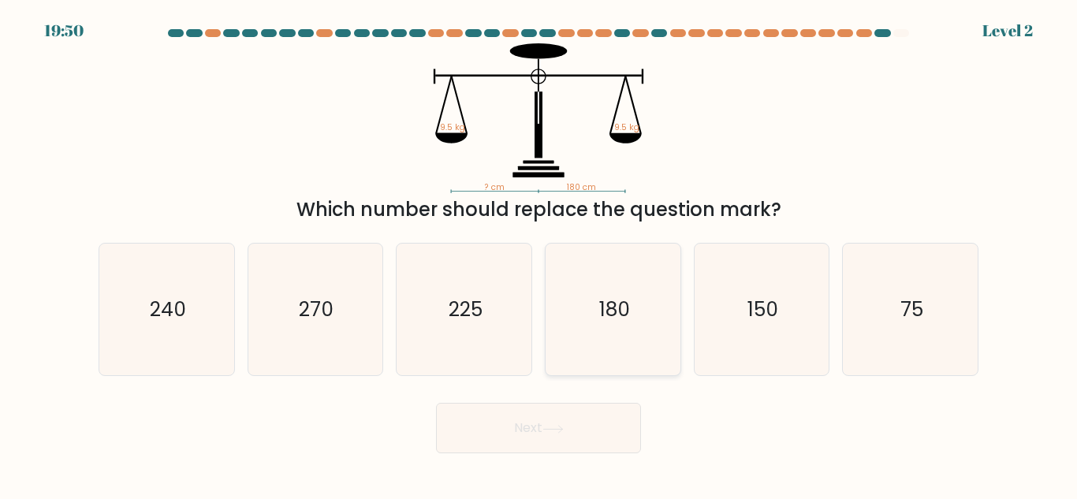
click at [610, 323] on text "180" at bounding box center [614, 310] width 31 height 28
click at [539, 254] on input "d. 180" at bounding box center [539, 252] width 1 height 4
radio input "true"
click at [606, 427] on button "Next" at bounding box center [538, 428] width 205 height 50
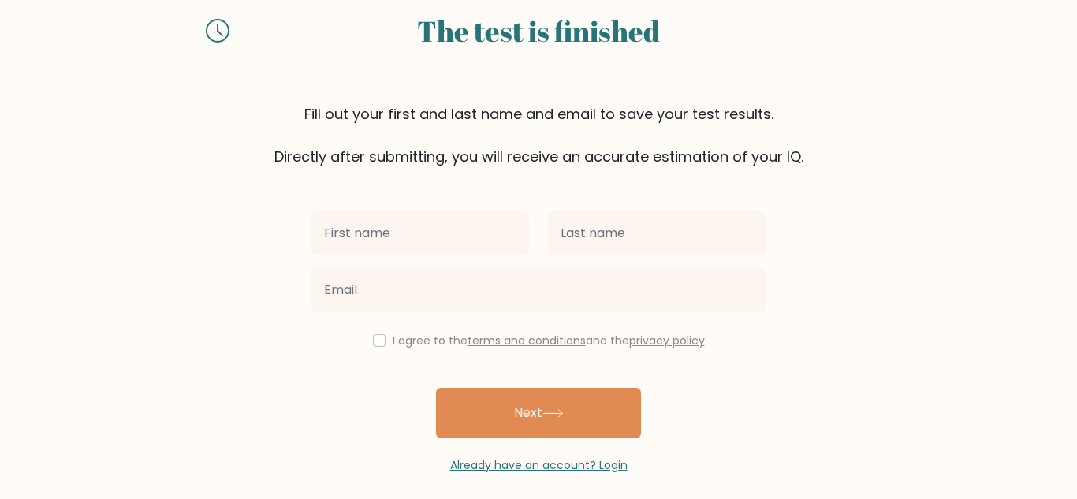
scroll to position [54, 0]
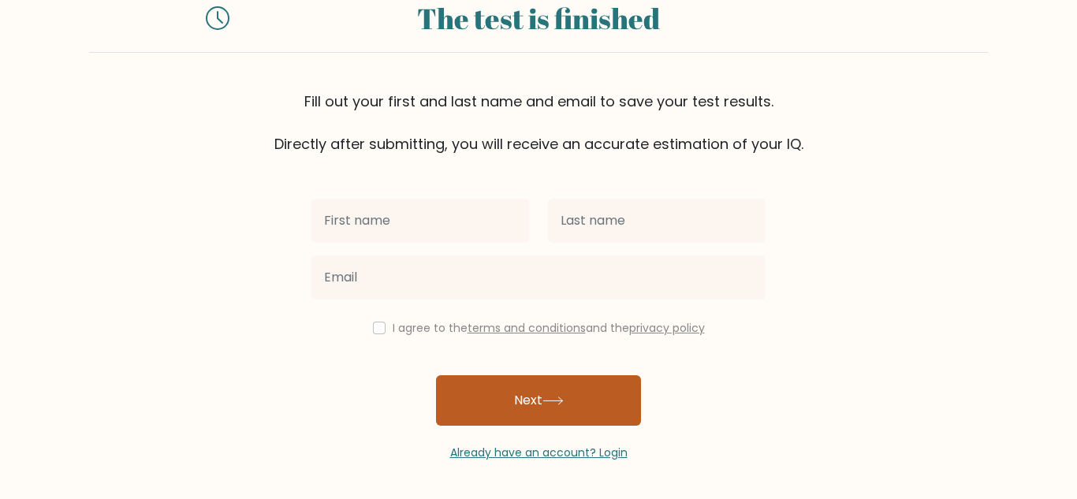
click at [593, 386] on button "Next" at bounding box center [538, 400] width 205 height 50
